Goal: Information Seeking & Learning: Check status

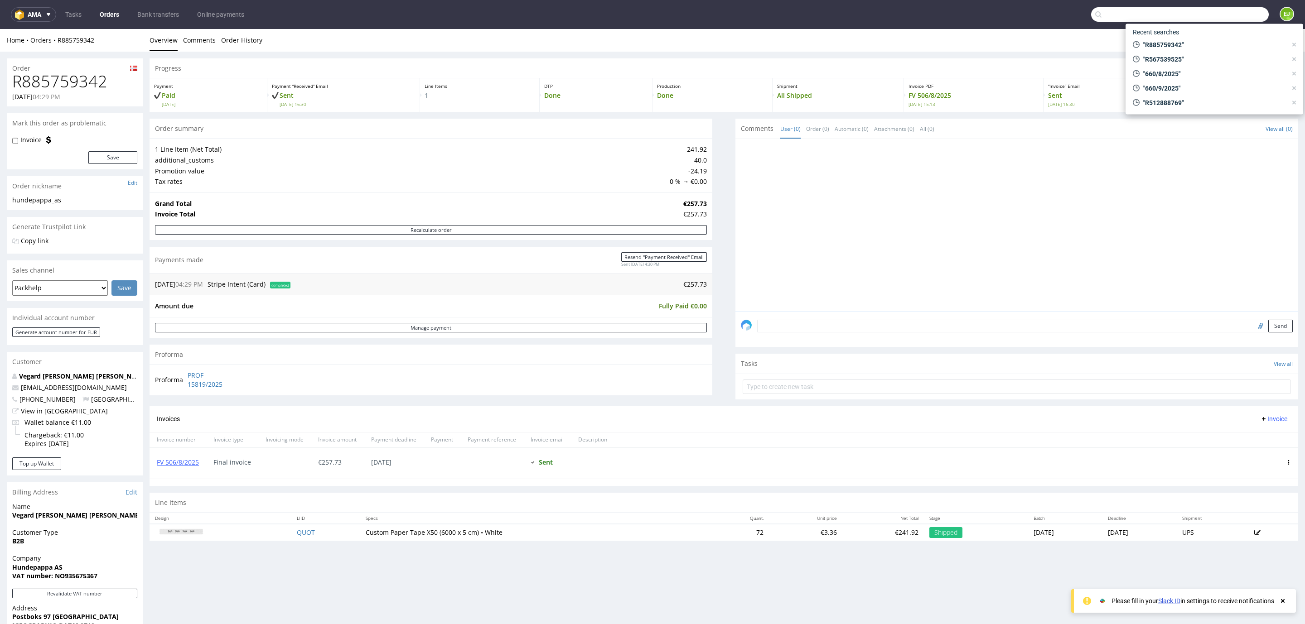
click at [1227, 15] on input "text" at bounding box center [1180, 14] width 178 height 14
type input "R602017398"
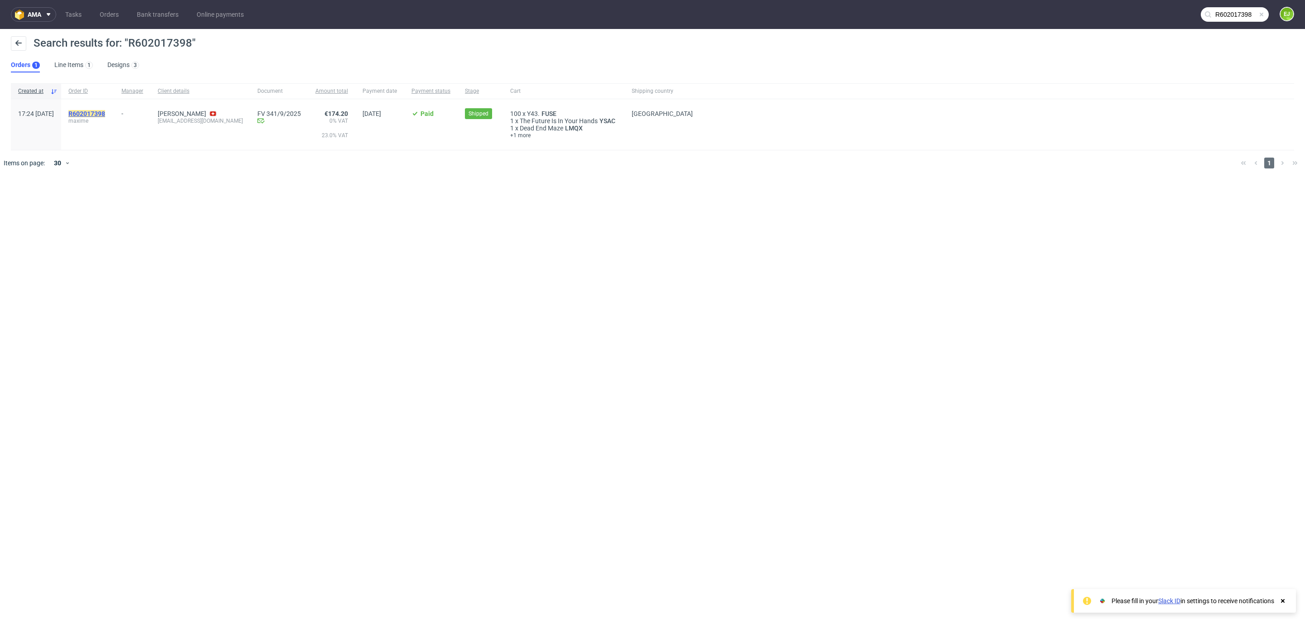
click at [100, 113] on mark "R602017398" at bounding box center [86, 113] width 37 height 7
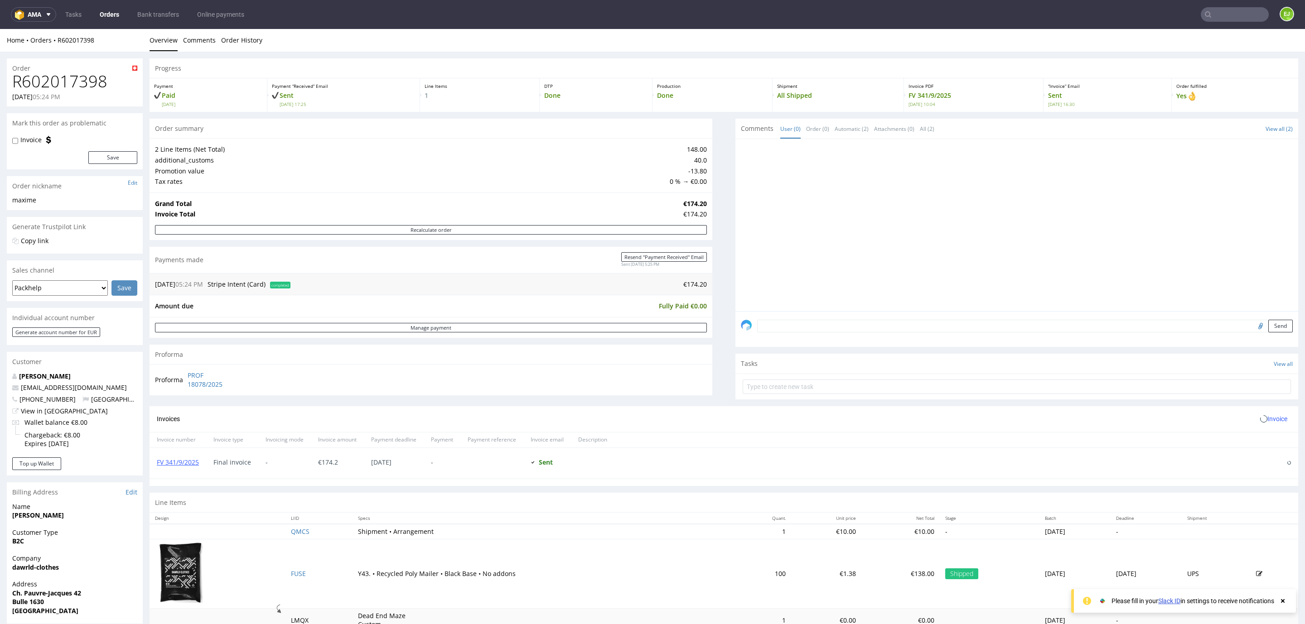
scroll to position [143, 0]
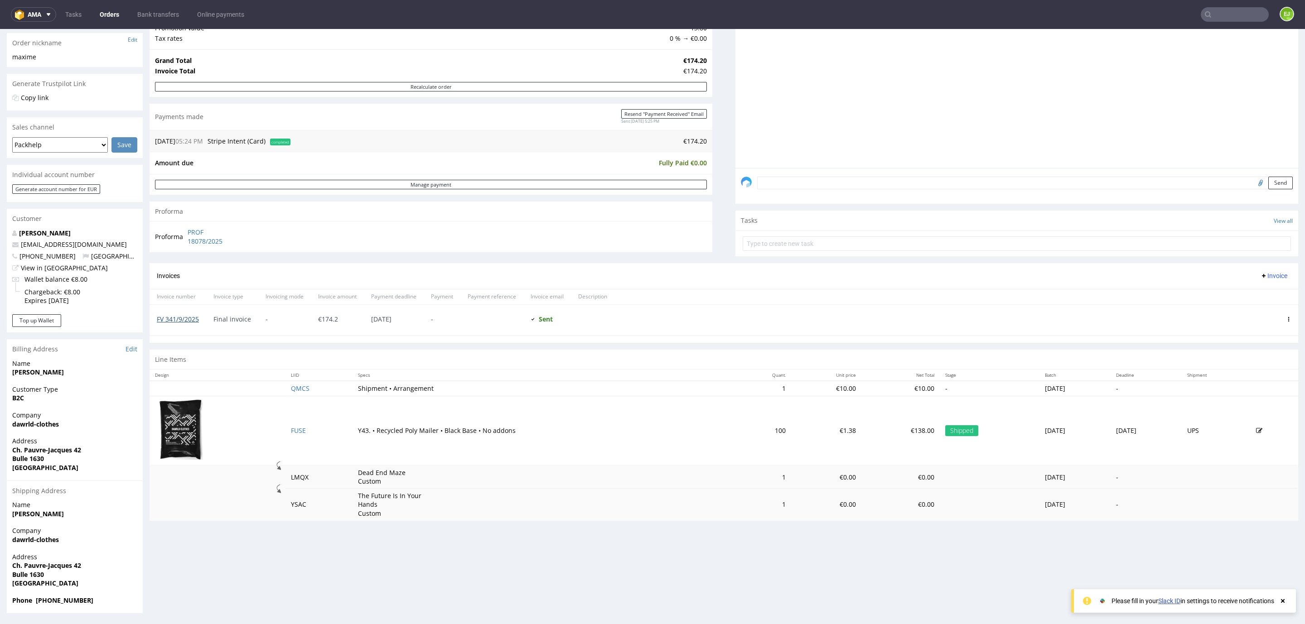
click at [188, 322] on link "FV 341/9/2025" at bounding box center [178, 319] width 42 height 9
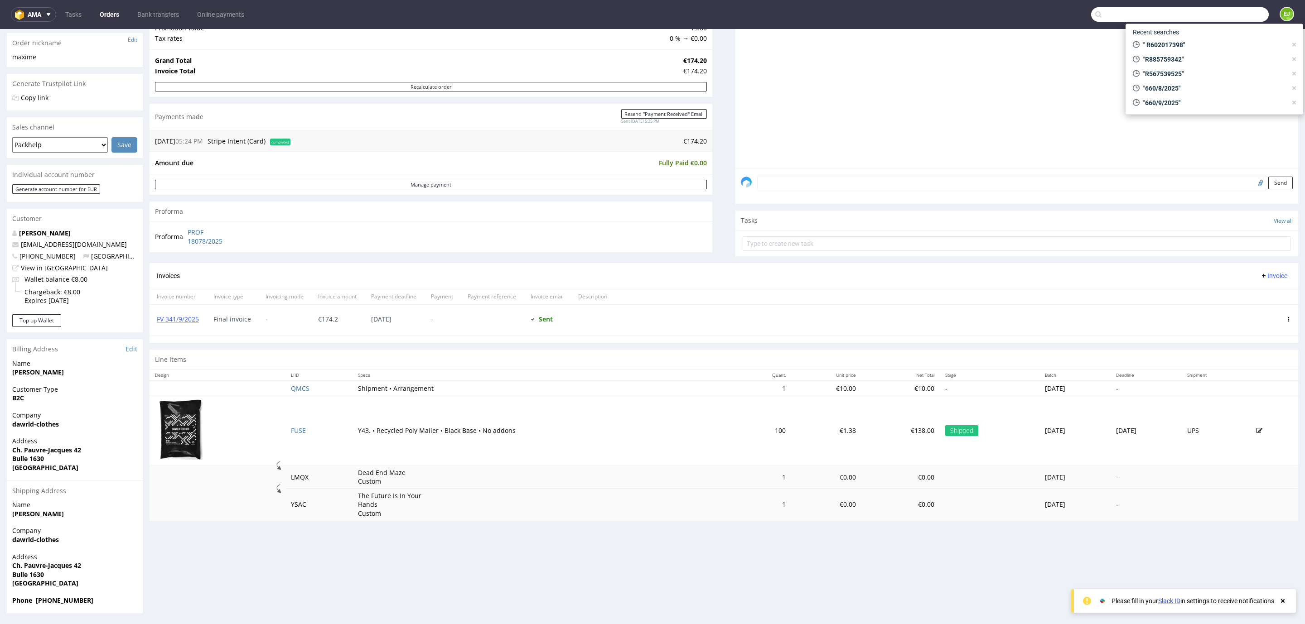
click at [1211, 15] on input "text" at bounding box center [1180, 14] width 178 height 14
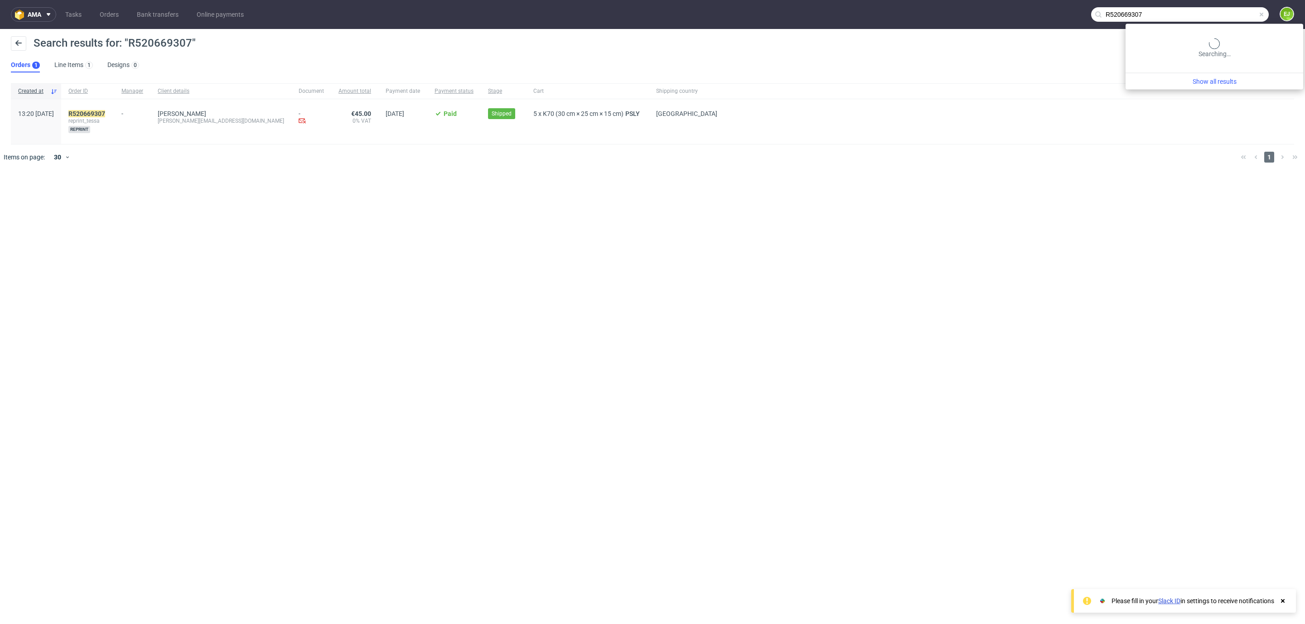
click at [1234, 14] on input "R520669307" at bounding box center [1180, 14] width 178 height 14
type input "104/8/2025"
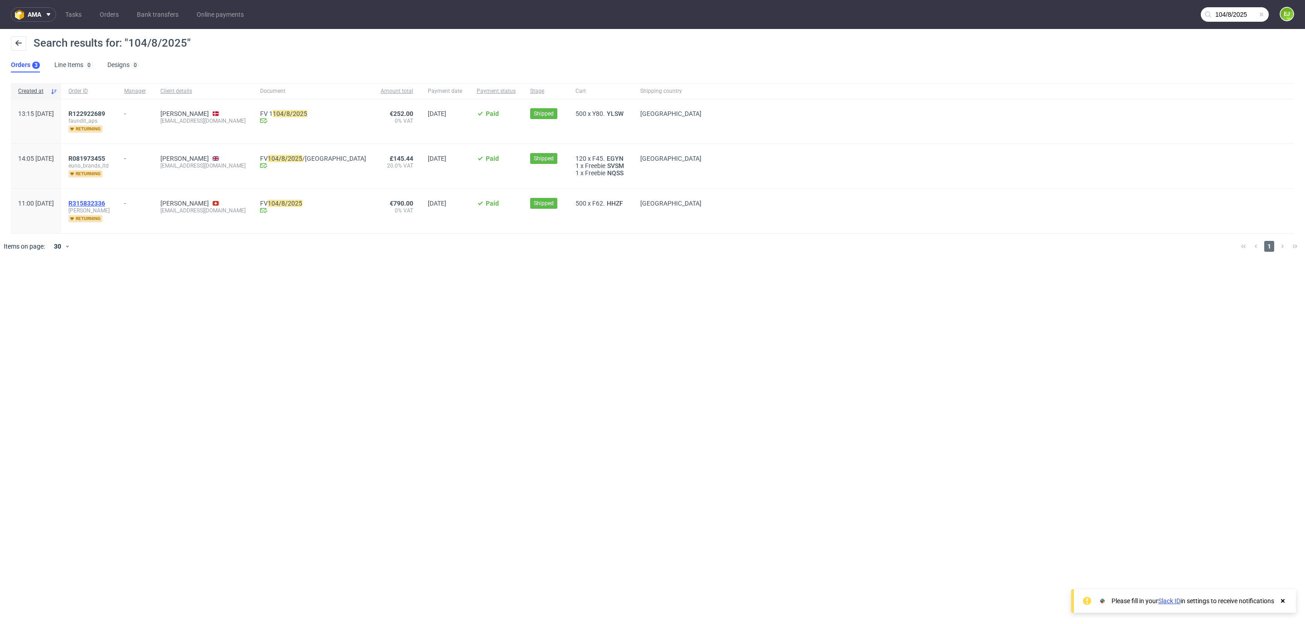
click at [105, 203] on span "R315832336" at bounding box center [86, 203] width 37 height 7
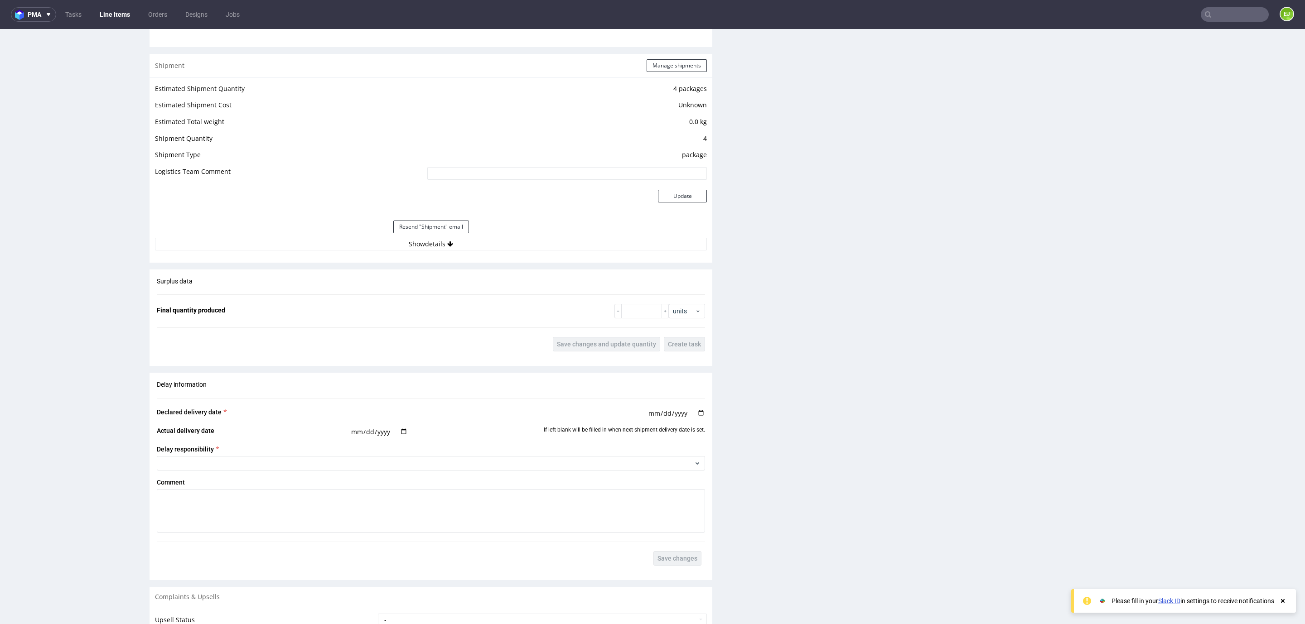
scroll to position [862, 0]
click at [356, 240] on button "Show details" at bounding box center [431, 243] width 552 height 13
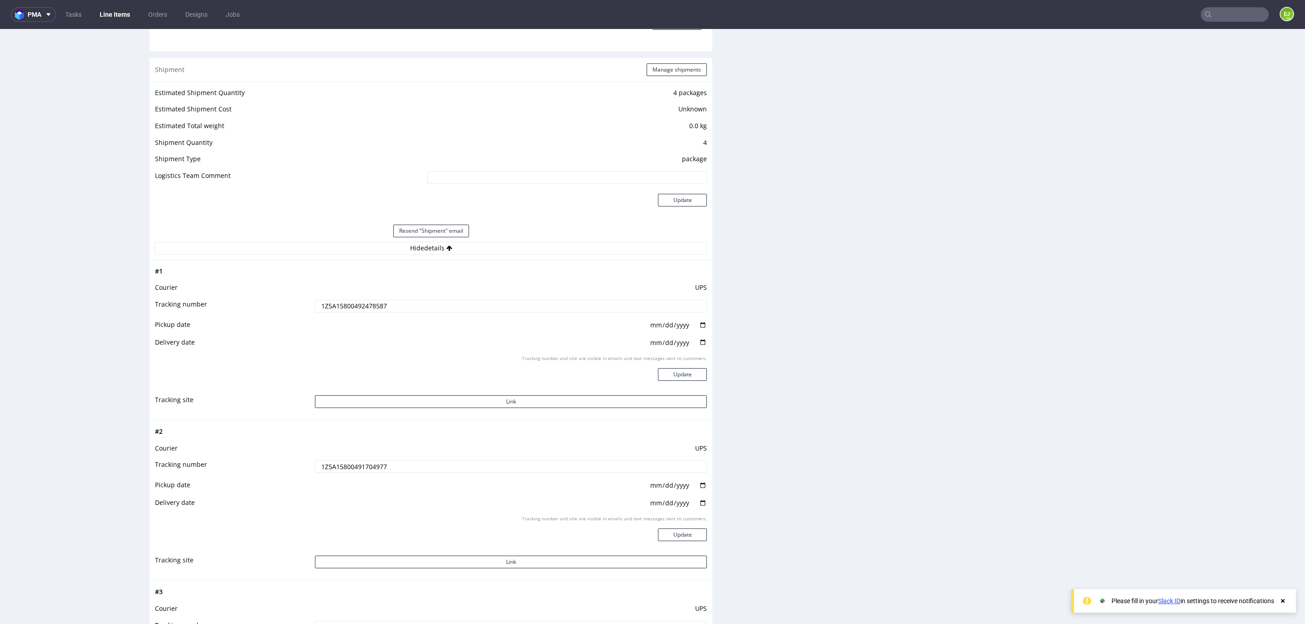
scroll to position [854, 0]
click at [367, 304] on input "1Z5A15800492478587" at bounding box center [511, 309] width 392 height 13
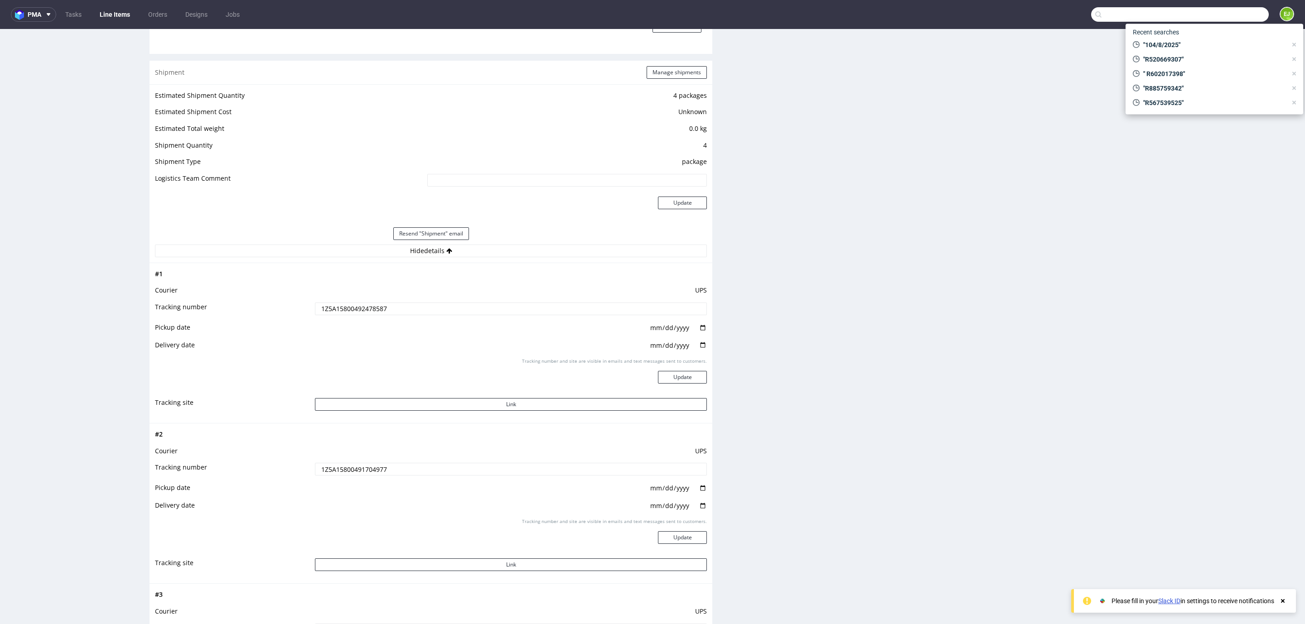
click at [1204, 14] on input "text" at bounding box center [1180, 14] width 178 height 14
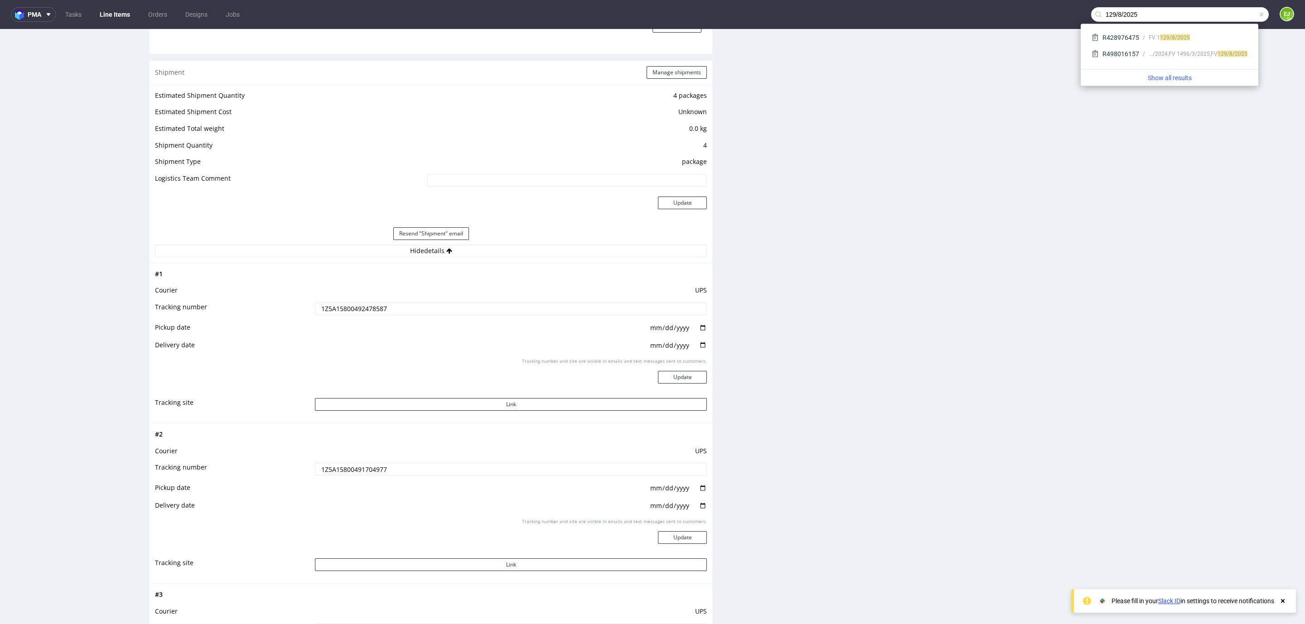
type input "129/8/2025"
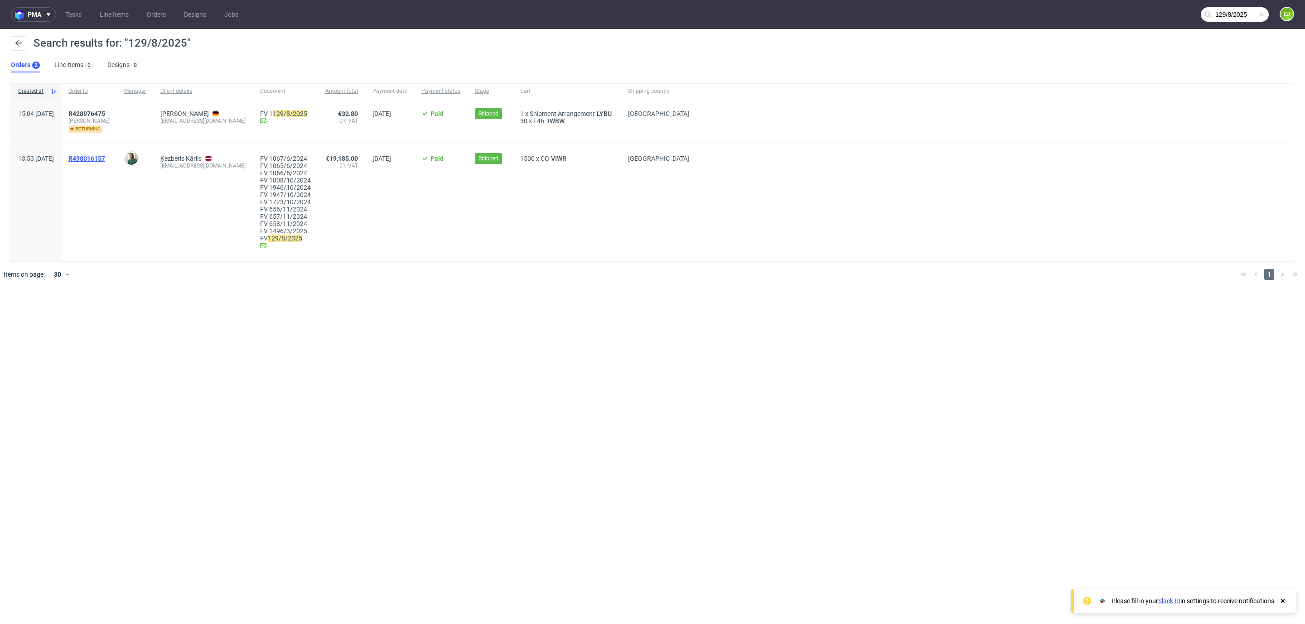
click at [105, 158] on span "R498016157" at bounding box center [86, 158] width 37 height 7
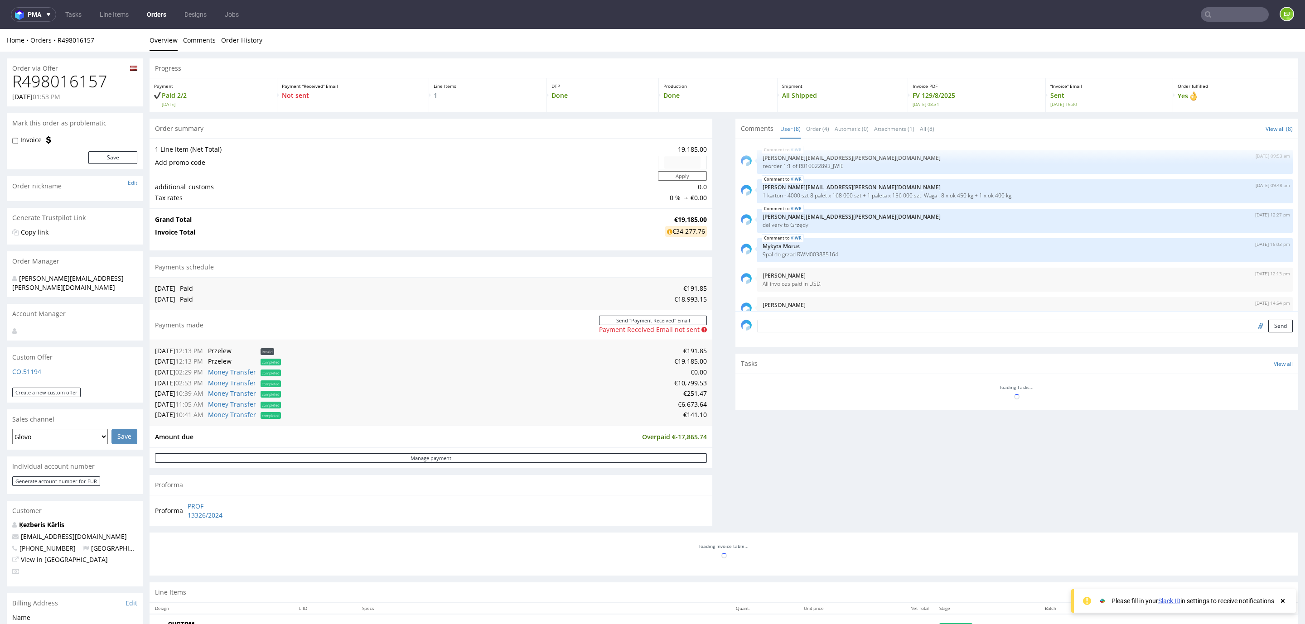
scroll to position [83, 0]
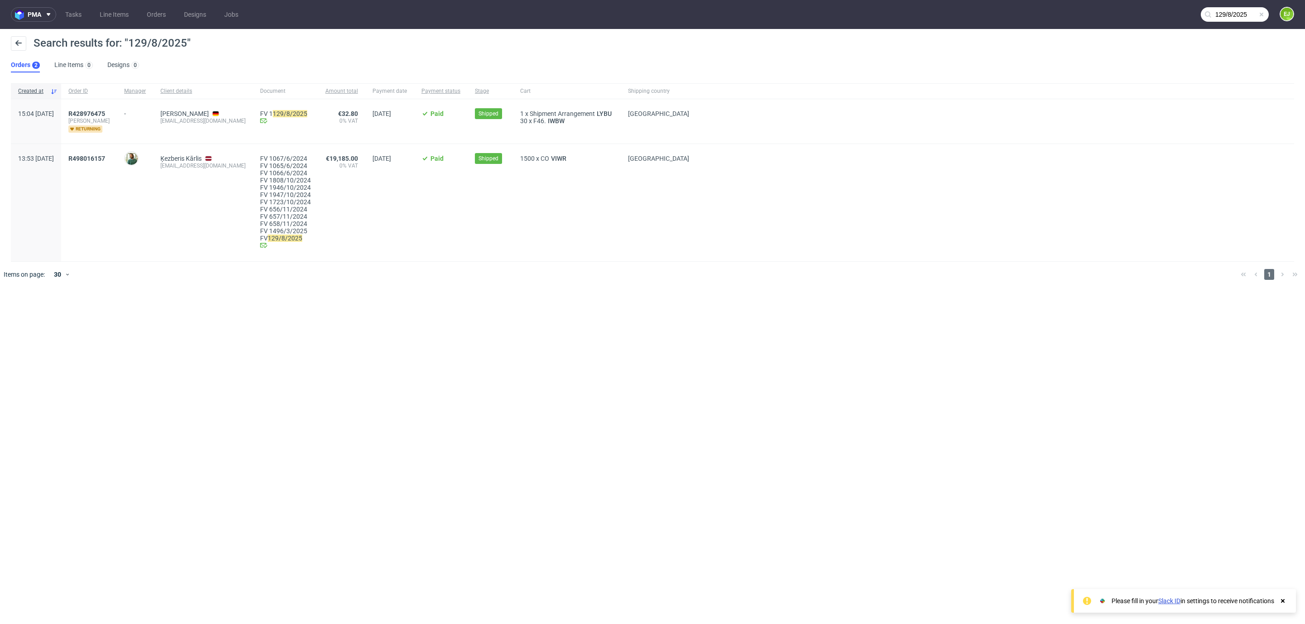
click at [1234, 14] on input "129/8/2025" at bounding box center [1235, 14] width 68 height 14
click at [1234, 14] on input "129/8/2025" at bounding box center [1180, 14] width 178 height 14
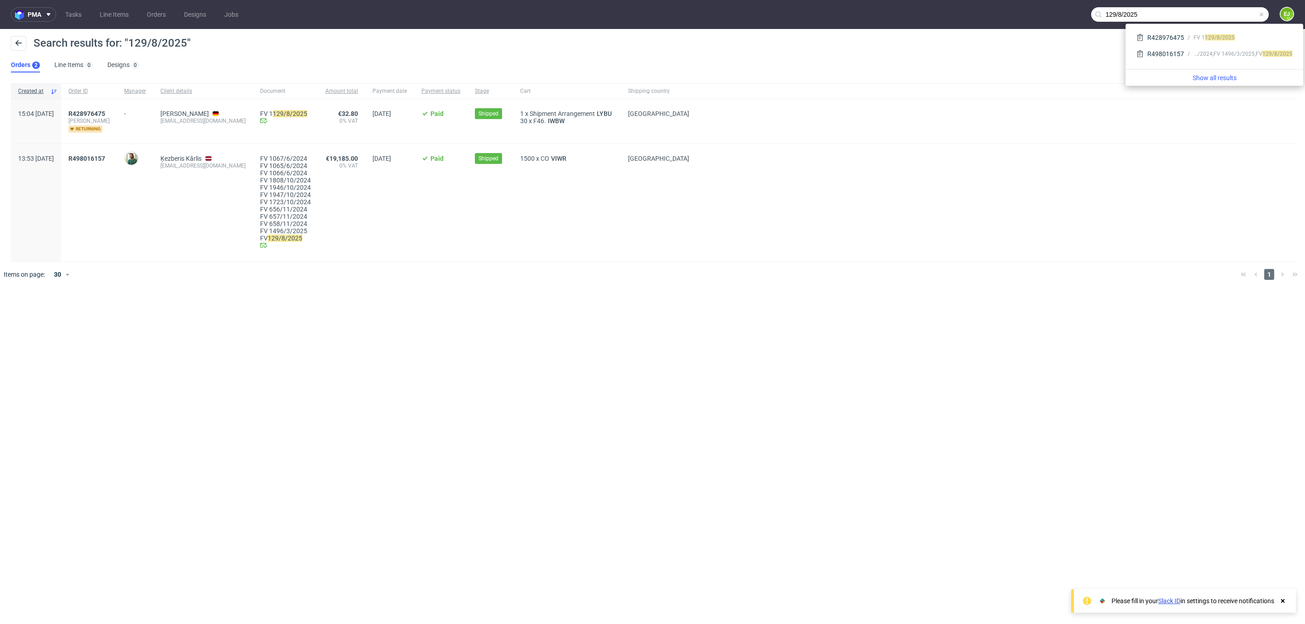
paste input "R498016157"
type input "R498016157"
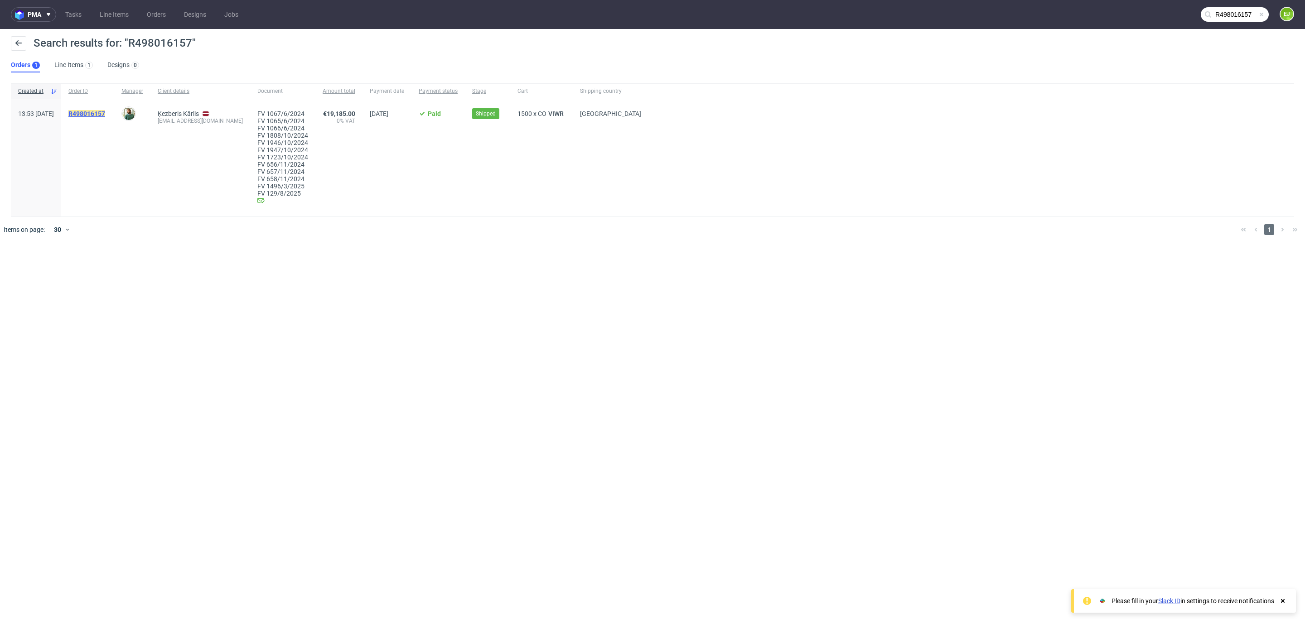
click at [102, 114] on mark "R498016157" at bounding box center [86, 113] width 37 height 7
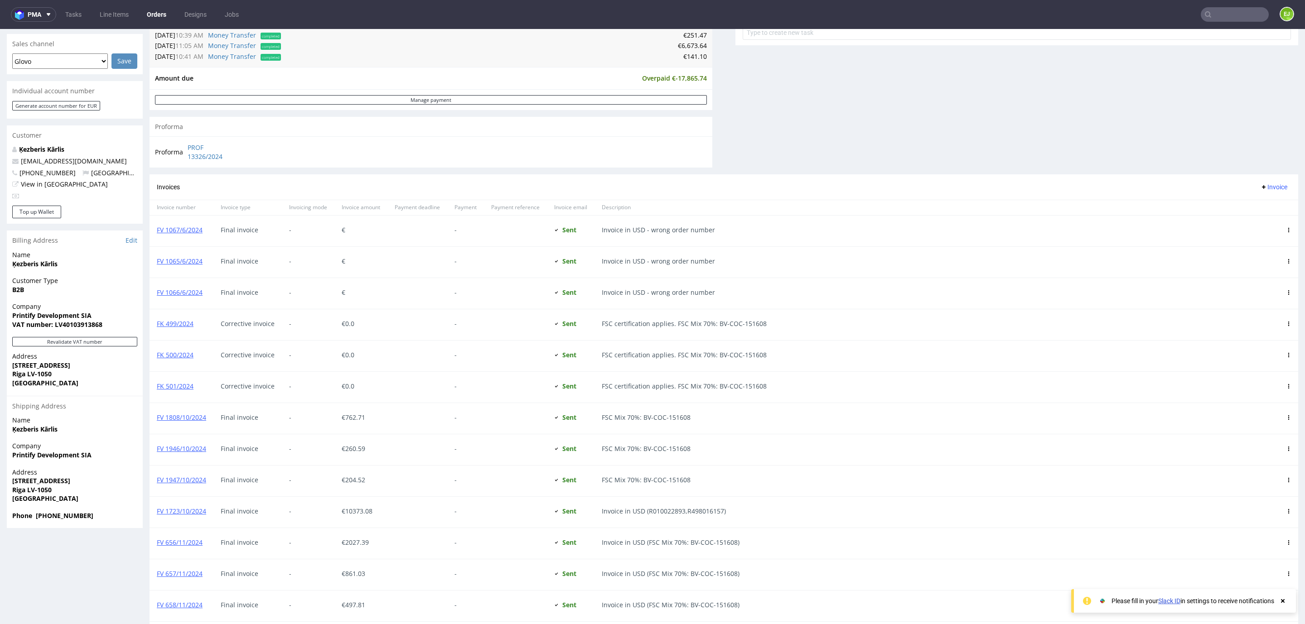
scroll to position [540, 0]
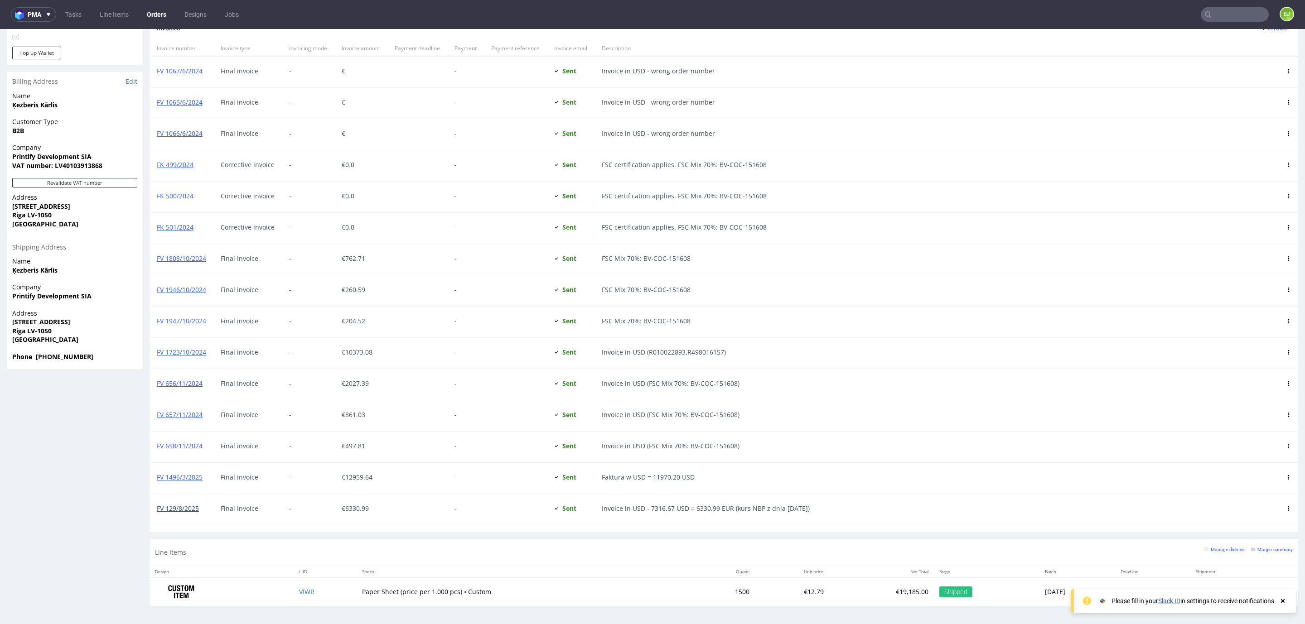
click at [180, 507] on link "FV 129/8/2025" at bounding box center [178, 508] width 42 height 9
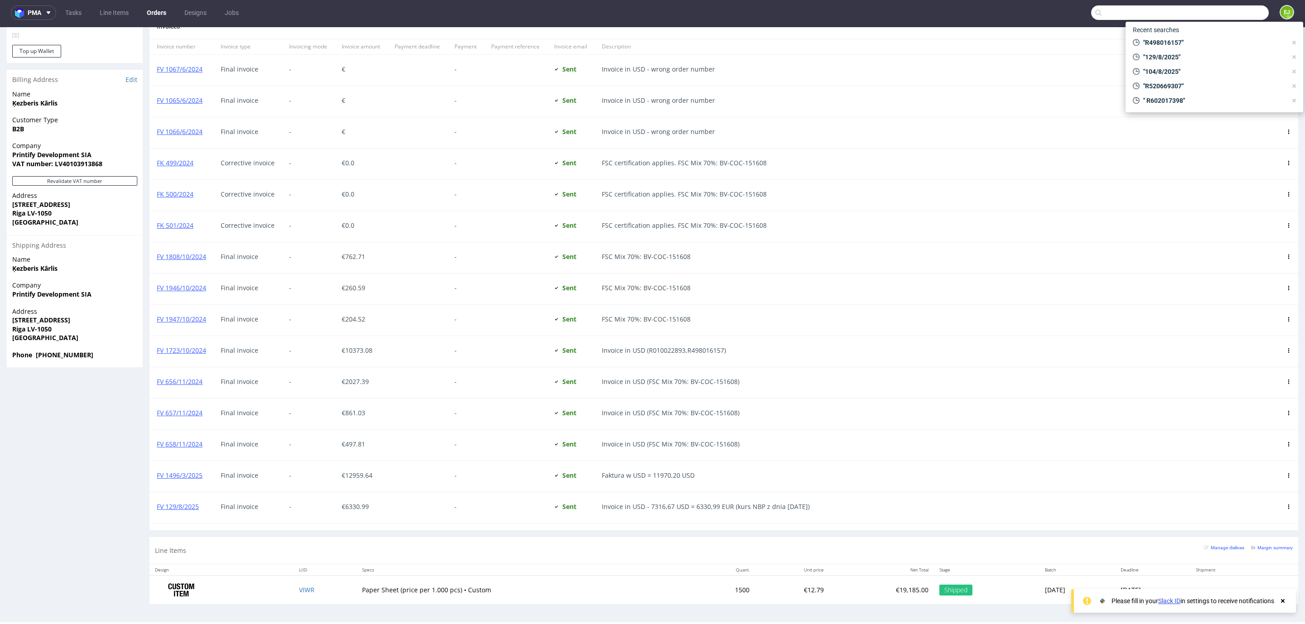
click at [1226, 18] on input "text" at bounding box center [1180, 12] width 178 height 14
type input "186/8/2025"
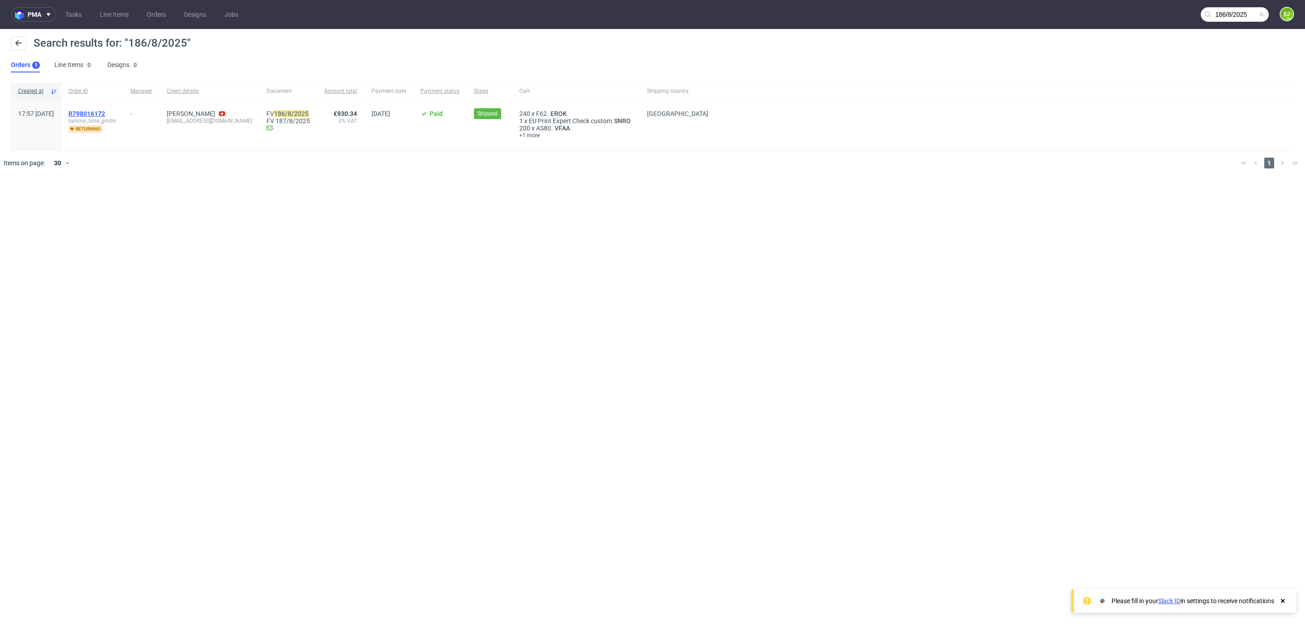
click at [105, 113] on span "R798016172" at bounding box center [86, 113] width 37 height 7
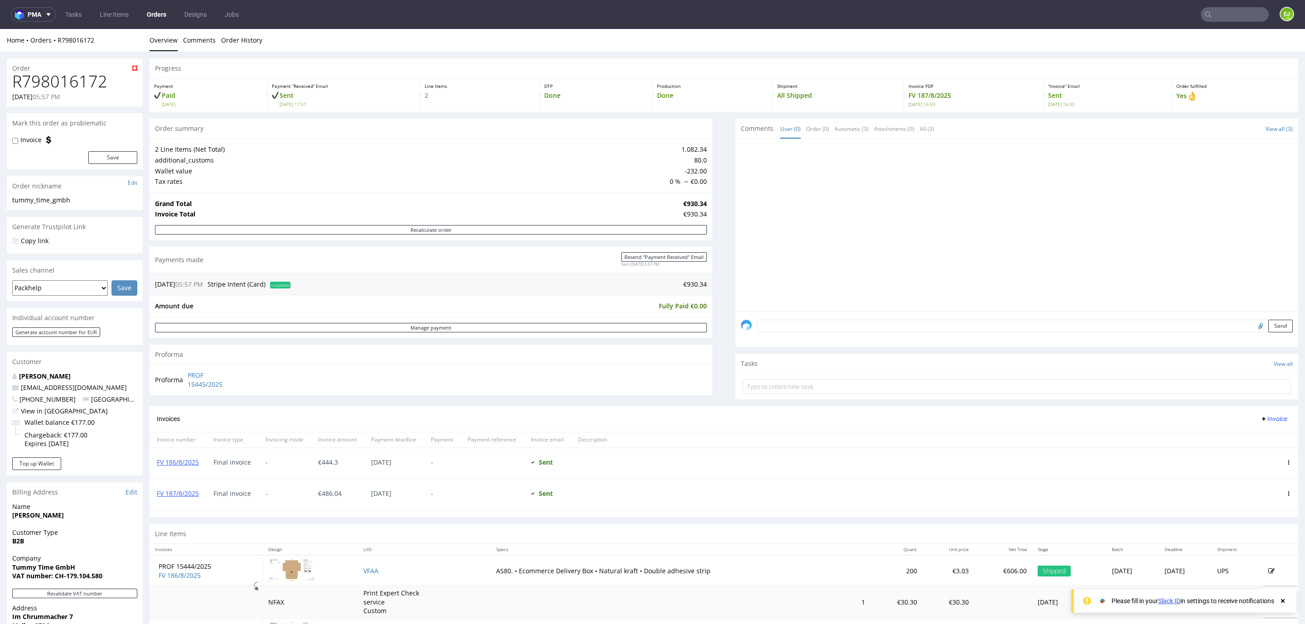
scroll to position [167, 0]
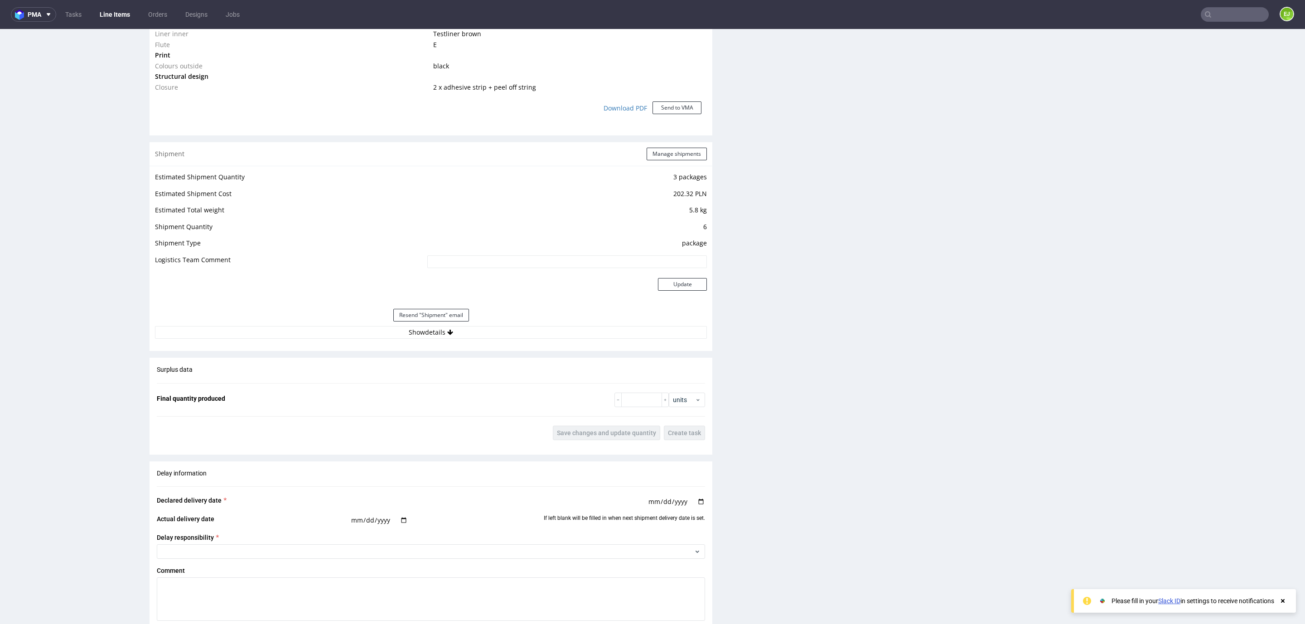
scroll to position [904, 0]
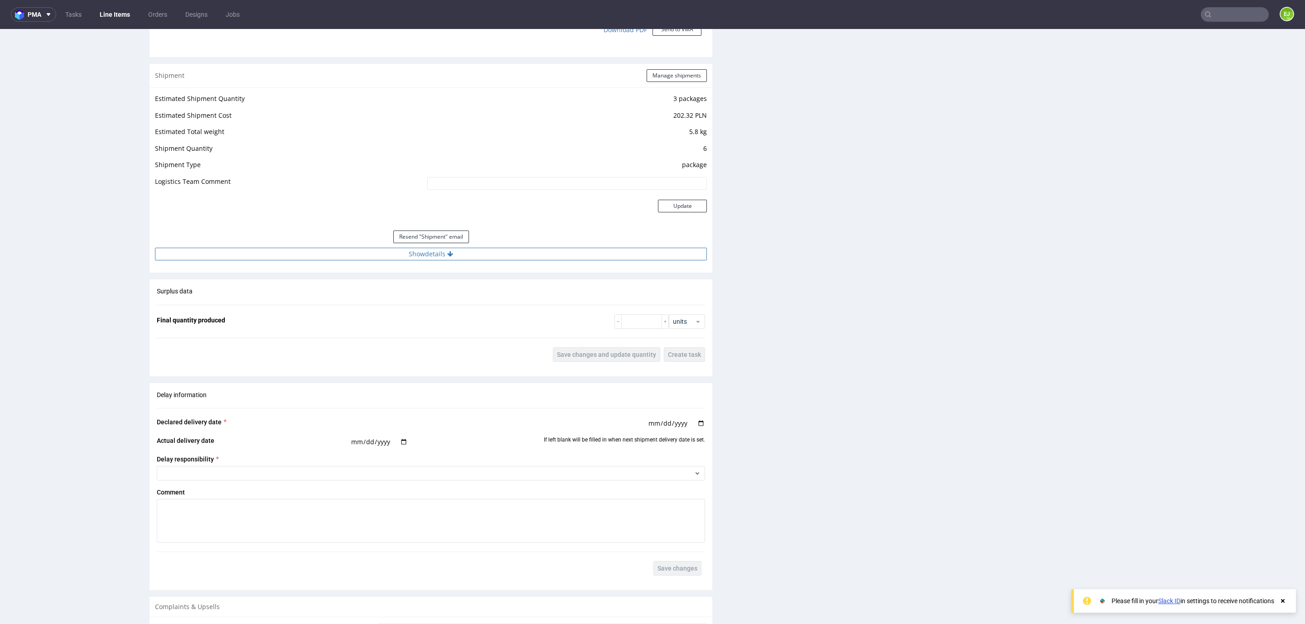
click at [378, 257] on button "Show details" at bounding box center [431, 254] width 552 height 13
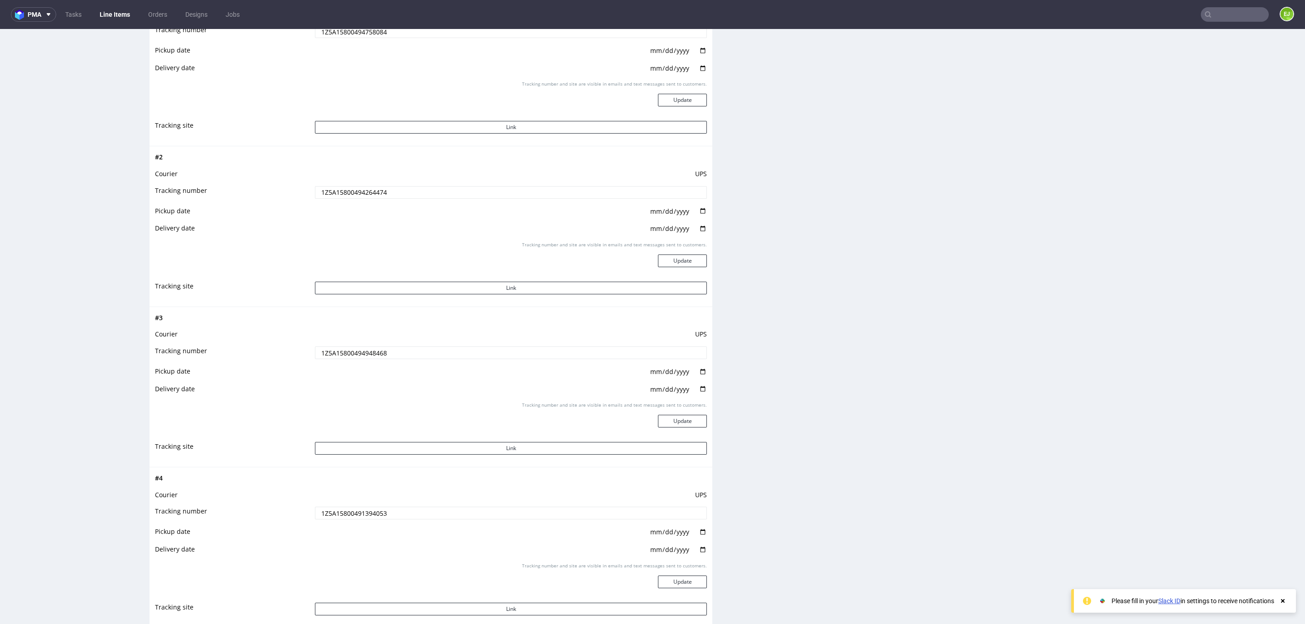
scroll to position [1185, 0]
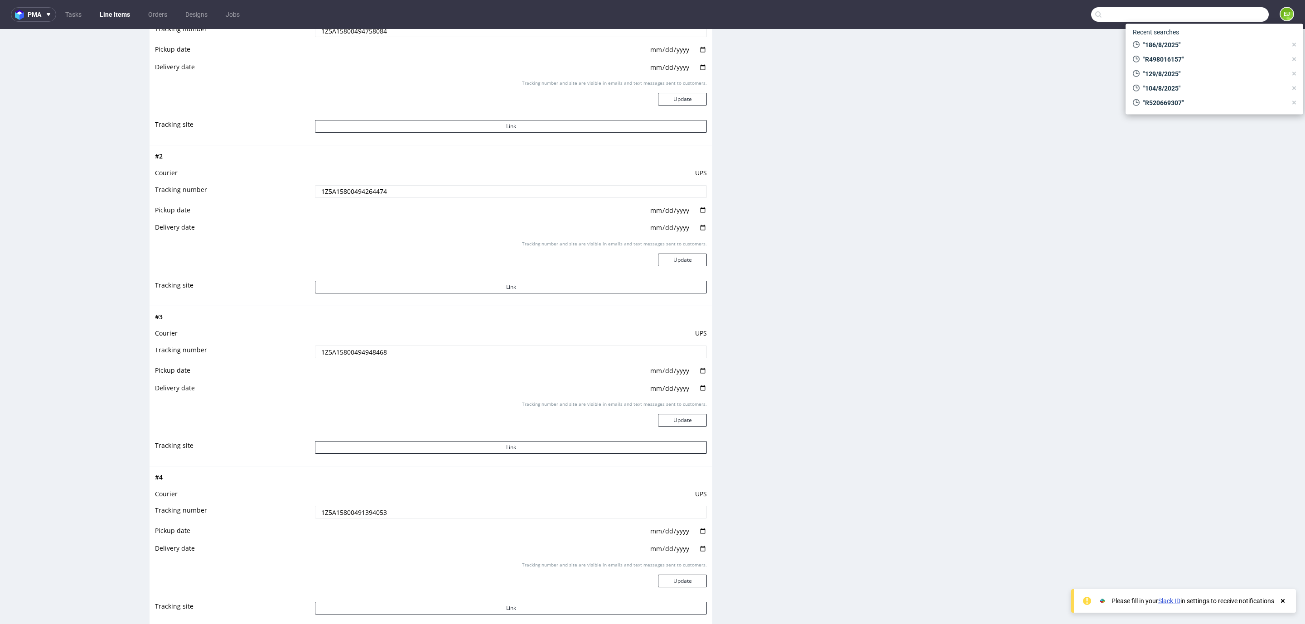
click at [1240, 18] on input "text" at bounding box center [1180, 14] width 178 height 14
paste input "R048191258"
type input "R048191258"
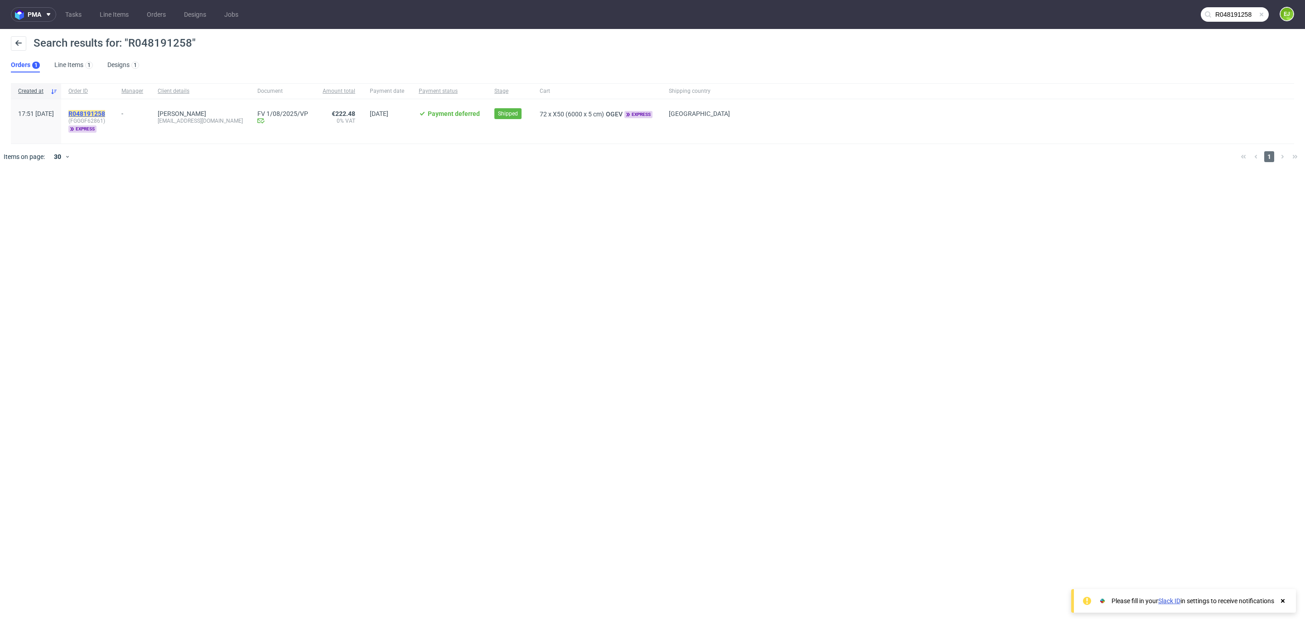
click at [105, 110] on mark "R048191258" at bounding box center [86, 113] width 37 height 7
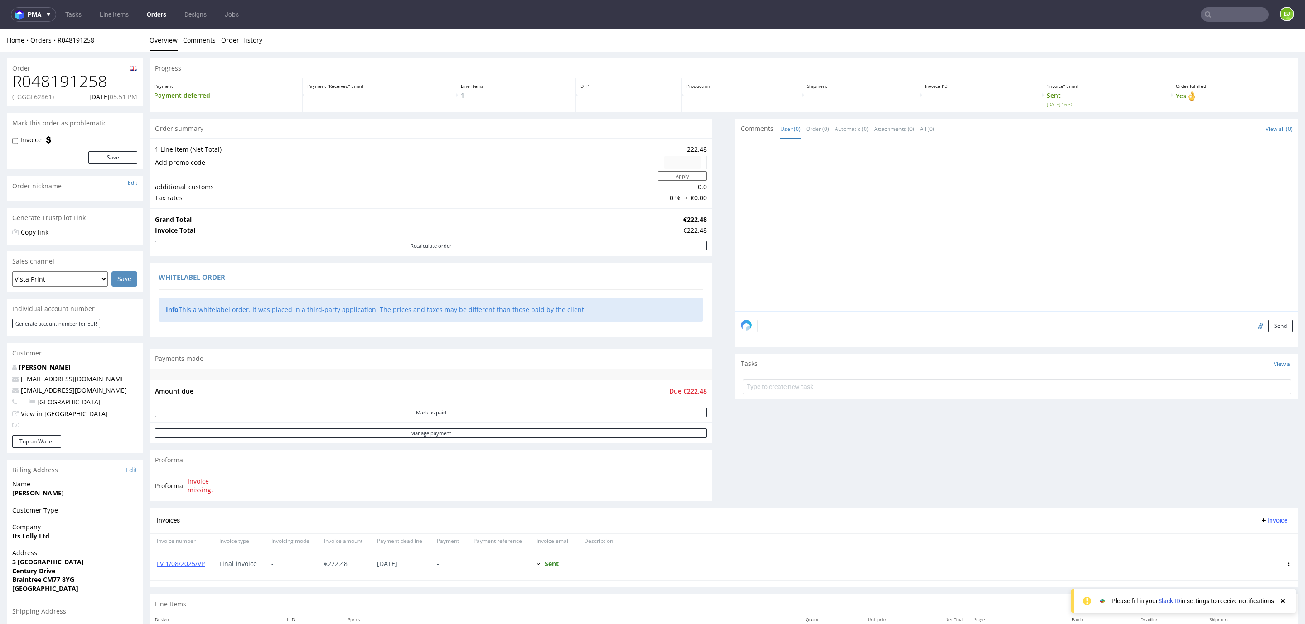
scroll to position [130, 0]
